Goal: Transaction & Acquisition: Subscribe to service/newsletter

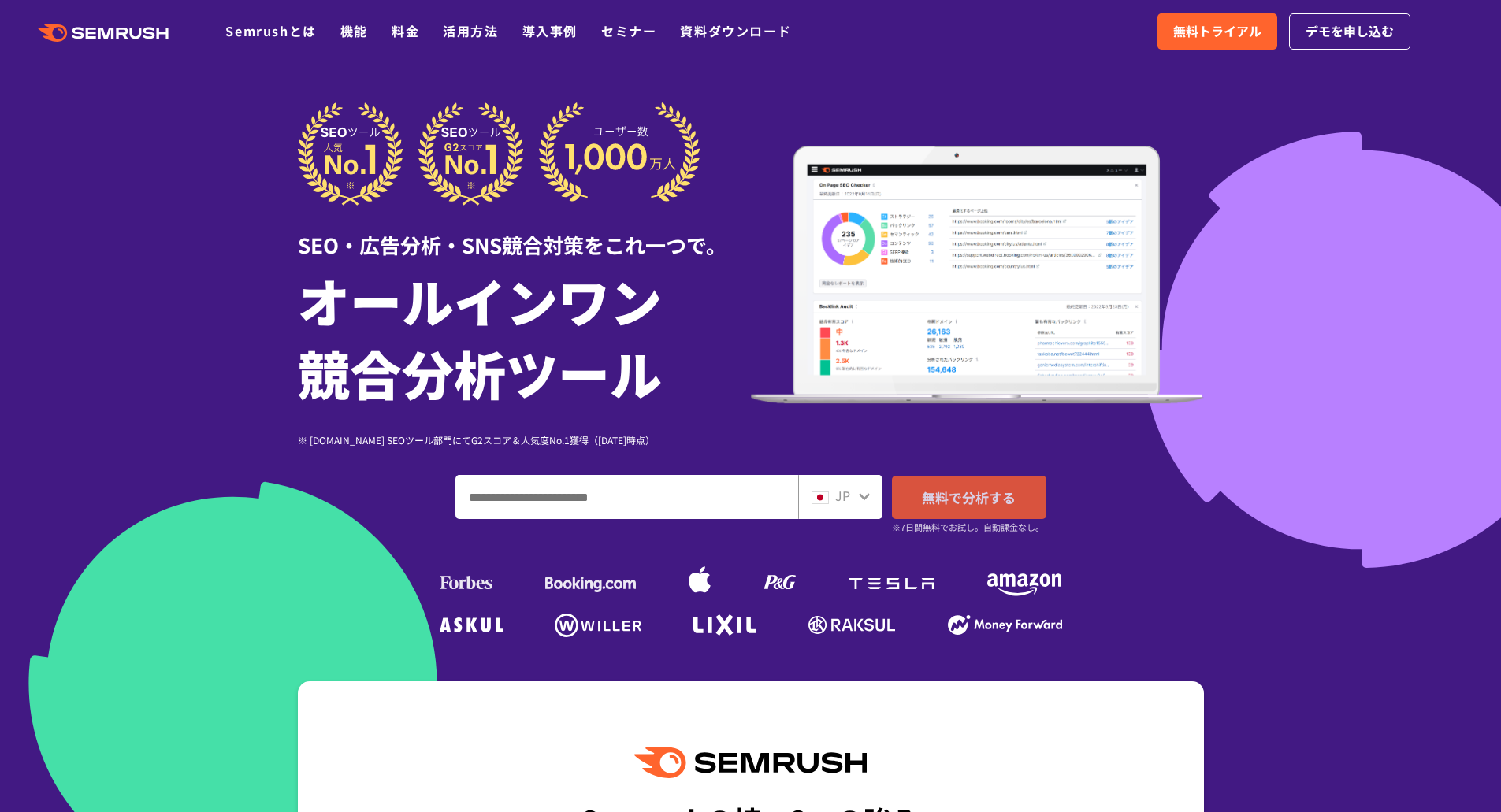
click at [929, 489] on span "無料で分析する" at bounding box center [969, 497] width 93 height 20
